Goal: Use online tool/utility: Utilize a website feature to perform a specific function

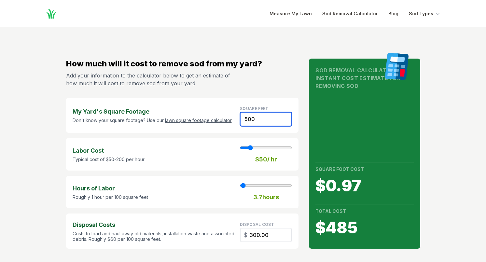
drag, startPoint x: 261, startPoint y: 120, endPoint x: 229, endPoint y: 117, distance: 31.7
click at [229, 117] on div "My Yard's Square Footage Don't know your square footage? Use our lawn square fo…" at bounding box center [182, 115] width 233 height 35
type input "4"
type input "1"
type input "2.40"
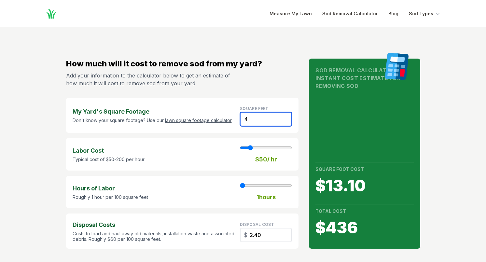
type input "40"
type input "24.00"
type input "400"
type input "3"
type input "240.00"
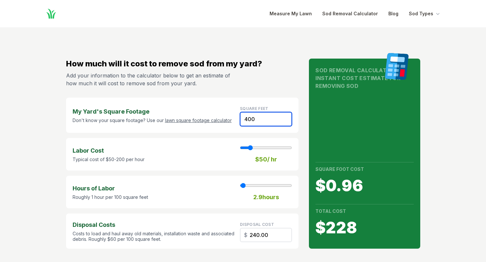
type input "4000"
type input "29"
type input "2400.00"
type input "4000"
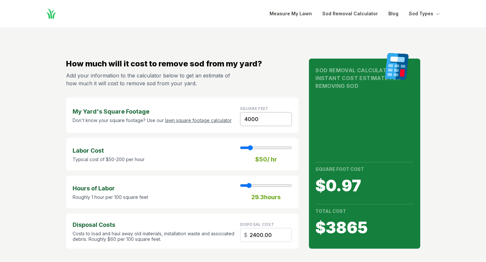
click at [121, 149] on strong "Labor Cost" at bounding box center [109, 150] width 72 height 9
type input "60"
type input "29"
type input "70"
type input "29"
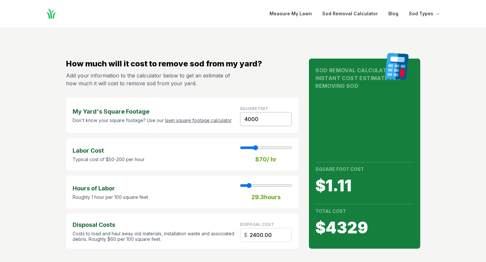
type input "80"
type input "29"
drag, startPoint x: 250, startPoint y: 147, endPoint x: 258, endPoint y: 147, distance: 8.1
type input "80"
click at [258, 147] on input "range" at bounding box center [266, 147] width 52 height 5
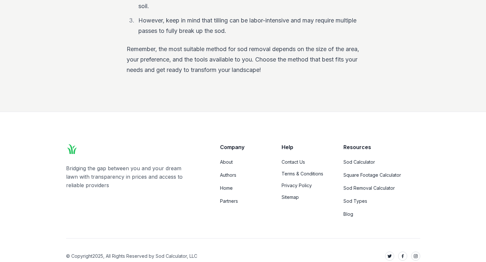
scroll to position [1250, 0]
click at [360, 159] on link "Sod Calculator" at bounding box center [381, 162] width 77 height 7
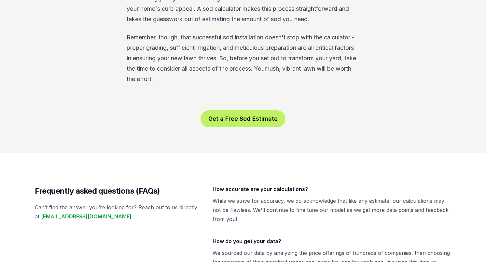
scroll to position [1231, 0]
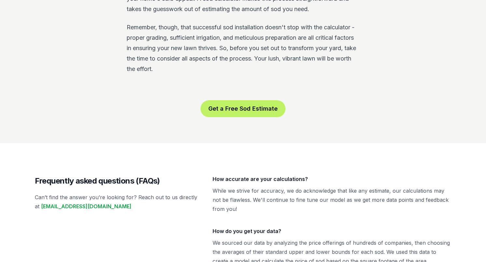
click at [272, 100] on button "Get a Free Sod Estimate" at bounding box center [243, 108] width 85 height 17
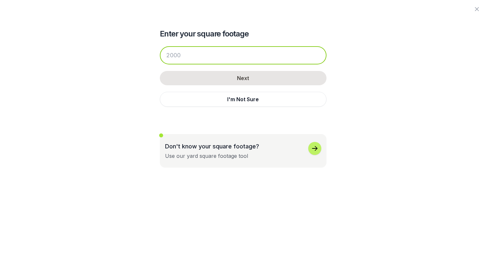
drag, startPoint x: 247, startPoint y: 61, endPoint x: 149, endPoint y: 57, distance: 98.4
click at [149, 57] on div "Enter your square footage Next I'm Not Sure Don't know your square footage? Use…" at bounding box center [243, 84] width 354 height 168
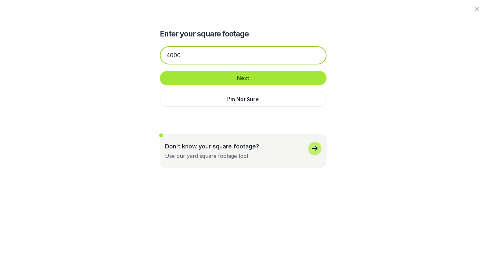
type input "4000"
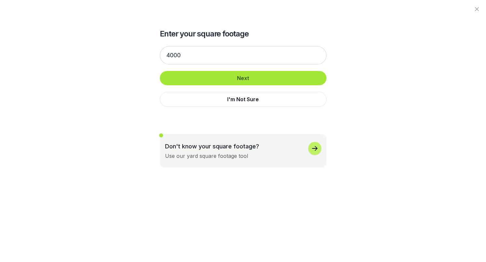
click at [219, 76] on button "Next" at bounding box center [243, 78] width 167 height 14
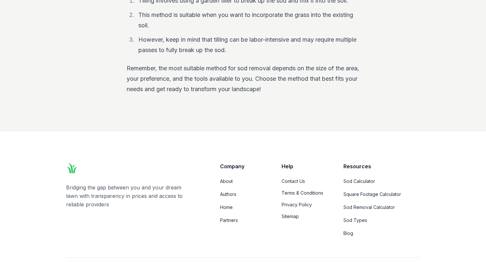
scroll to position [1250, 0]
